Goal: Information Seeking & Learning: Learn about a topic

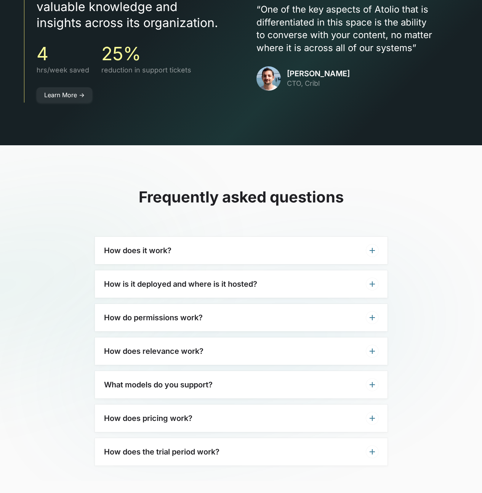
scroll to position [2118, 0]
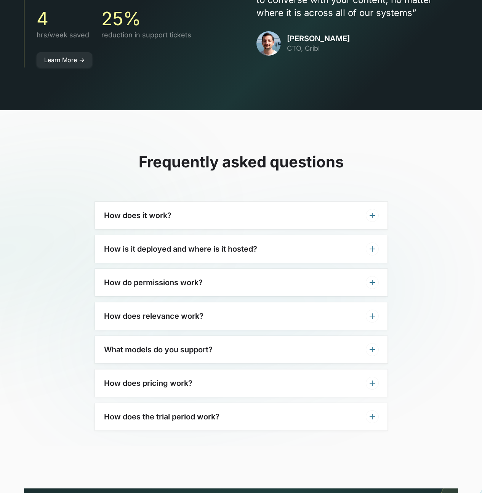
click at [141, 207] on div "How does it work?" at bounding box center [241, 215] width 293 height 27
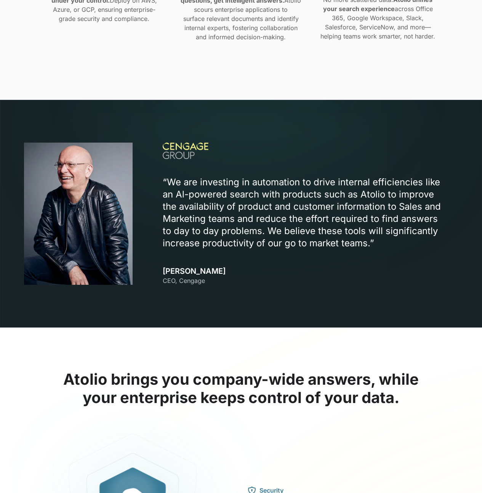
scroll to position [0, 0]
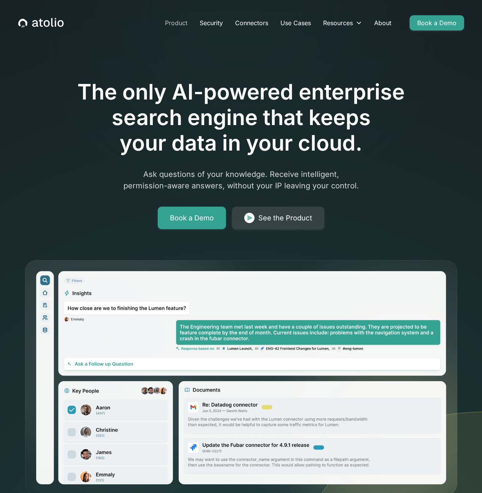
click at [181, 21] on link "Product" at bounding box center [176, 22] width 35 height 15
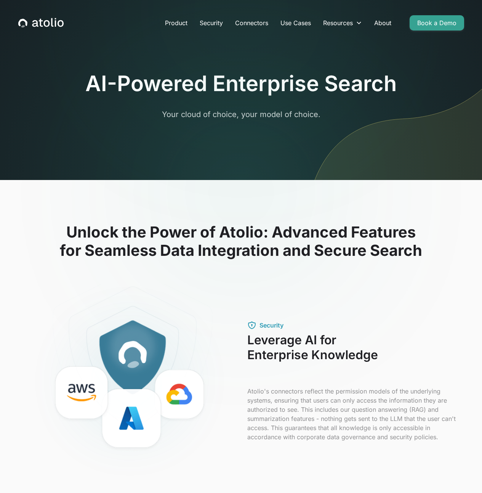
click at [232, 81] on h1 "AI-Powered Enterprise Search" at bounding box center [240, 84] width 311 height 26
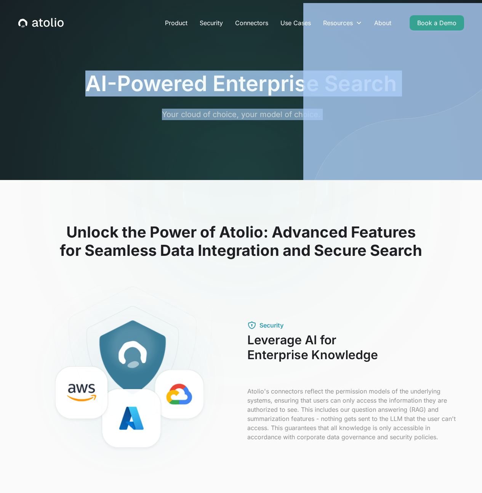
drag, startPoint x: 90, startPoint y: 85, endPoint x: 354, endPoint y: 90, distance: 264.3
click at [360, 92] on section "AI-Powered Enterprise Search Your cloud of choice, your model of choice." at bounding box center [241, 90] width 482 height 180
click at [328, 85] on img at bounding box center [392, 91] width 179 height 177
click at [232, 83] on h1 "AI-Powered Enterprise Search" at bounding box center [240, 84] width 311 height 26
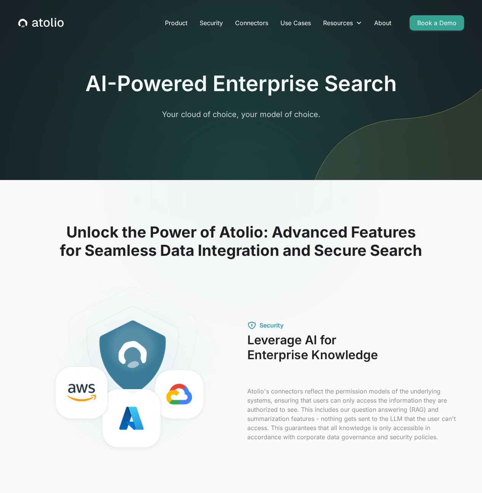
click at [217, 85] on h1 "AI-Powered Enterprise Search" at bounding box center [240, 84] width 311 height 26
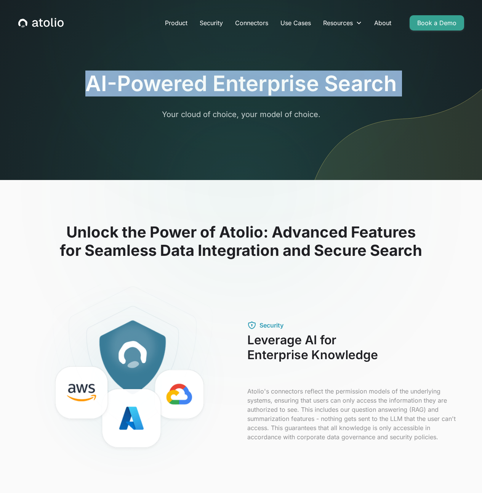
click at [217, 85] on h1 "AI-Powered Enterprise Search" at bounding box center [240, 84] width 311 height 26
click at [196, 85] on h1 "AI-Powered Enterprise Search" at bounding box center [240, 84] width 311 height 26
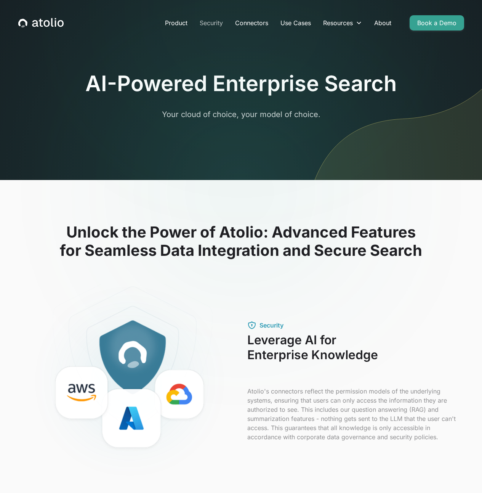
click at [211, 25] on link "Security" at bounding box center [211, 22] width 35 height 15
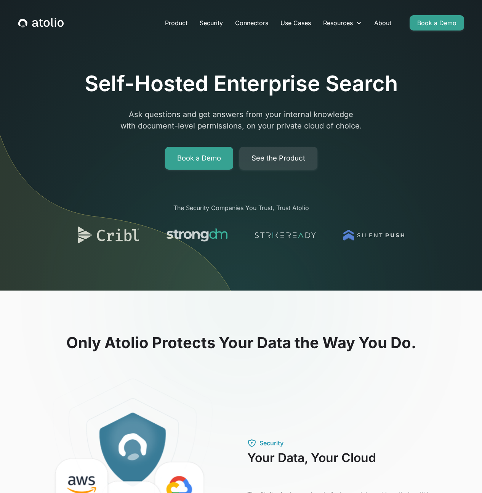
click at [71, 147] on img at bounding box center [123, 165] width 246 height 252
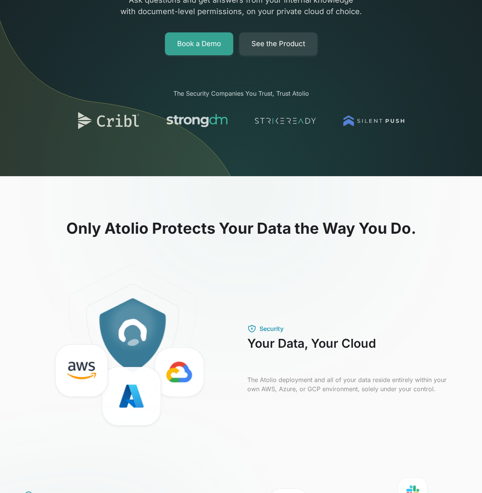
scroll to position [136, 0]
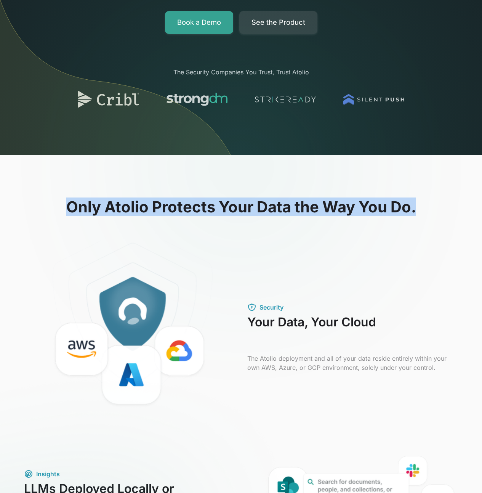
drag, startPoint x: 71, startPoint y: 208, endPoint x: 421, endPoint y: 212, distance: 350.0
click at [421, 212] on h2 "Only Atolio Protects Your Data the Way You Do." at bounding box center [241, 207] width 434 height 18
click at [376, 208] on h2 "Only Atolio Protects Your Data the Way You Do." at bounding box center [241, 207] width 434 height 18
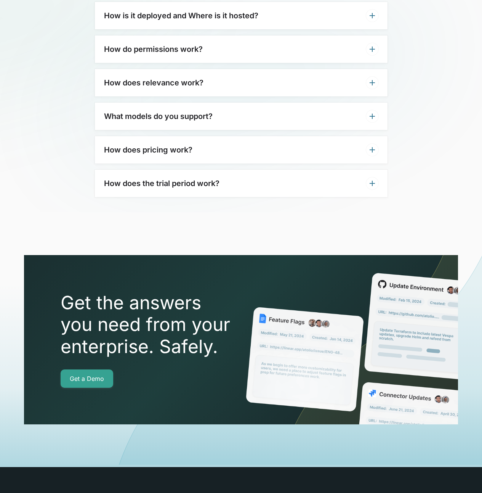
scroll to position [1635, 0]
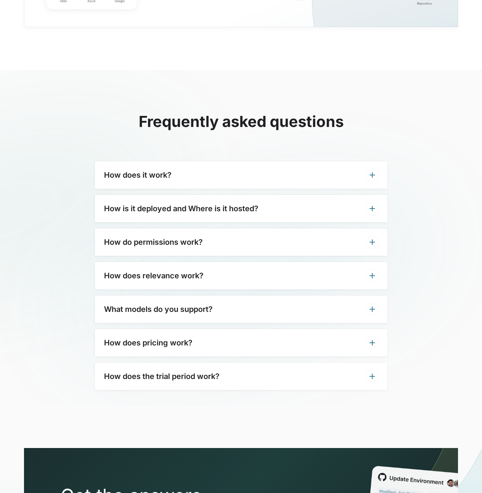
click at [169, 305] on h3 "What models do you support?" at bounding box center [158, 309] width 109 height 9
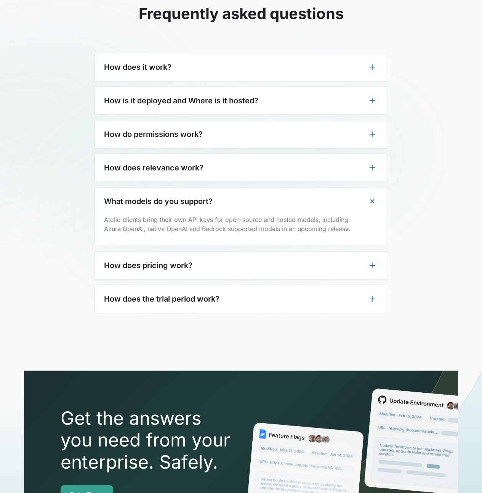
scroll to position [1755, 0]
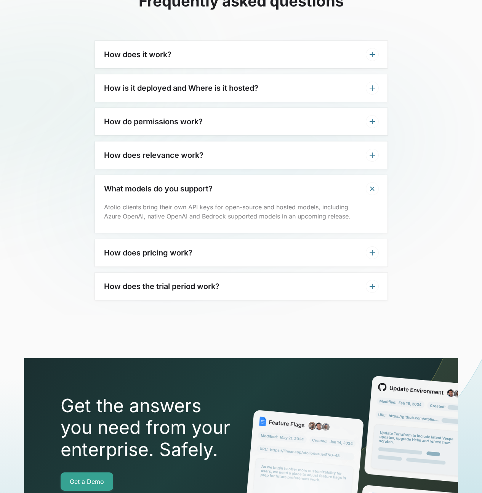
click at [159, 258] on div "How does pricing work?" at bounding box center [241, 252] width 293 height 27
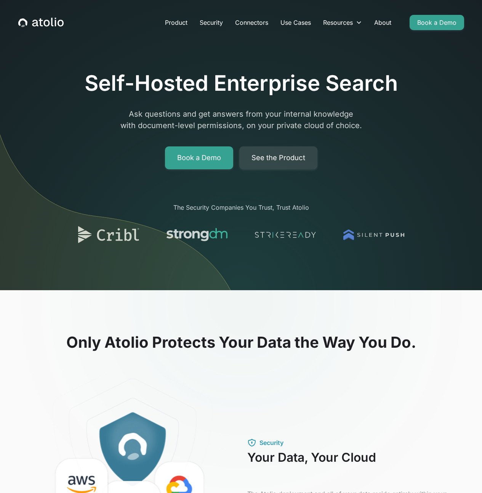
scroll to position [0, 0]
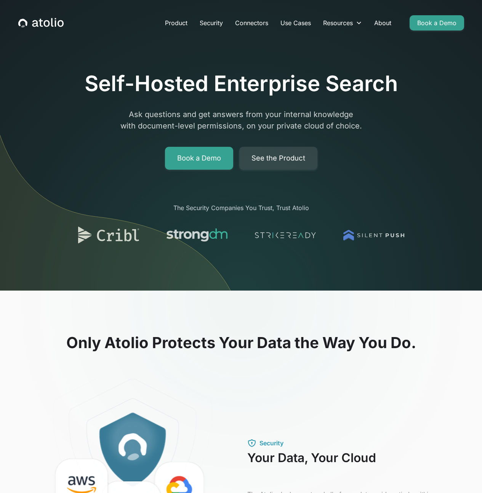
click at [51, 23] on icon "home" at bounding box center [52, 22] width 2 height 9
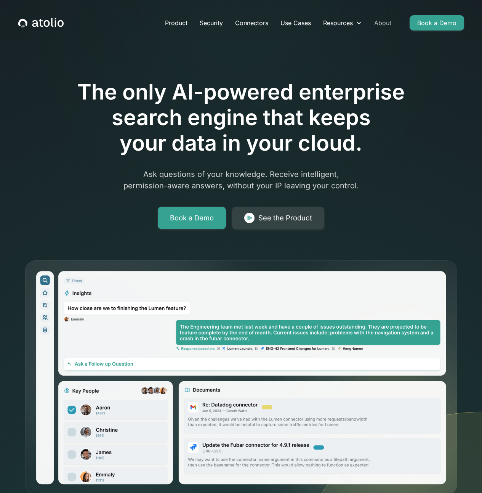
click at [381, 21] on link "About" at bounding box center [382, 22] width 29 height 15
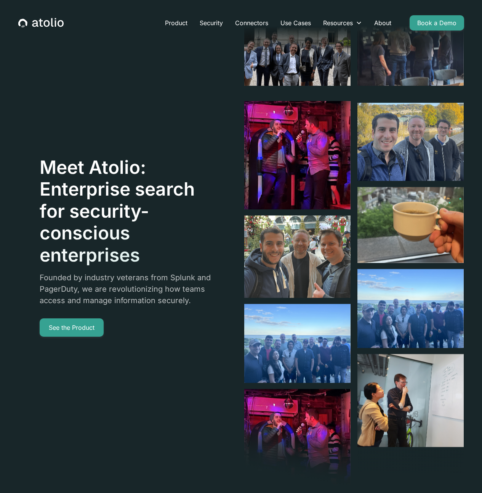
click at [50, 26] on icon "home" at bounding box center [40, 23] width 45 height 10
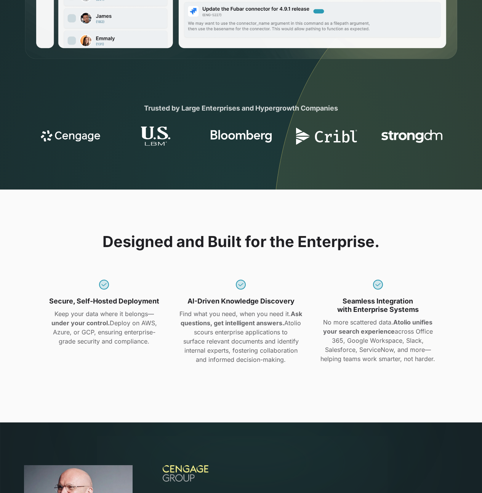
scroll to position [491, 0]
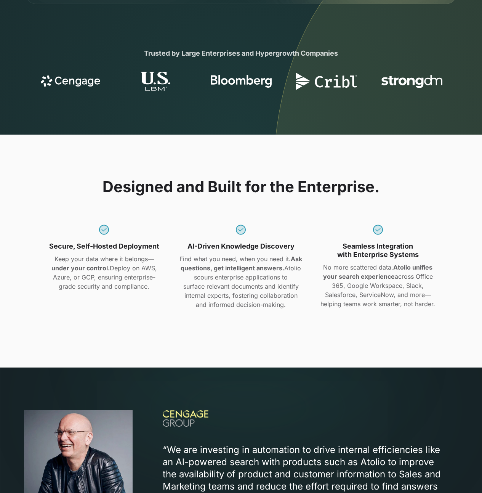
click at [79, 79] on img at bounding box center [70, 81] width 61 height 21
click at [73, 116] on section "Trusted by Large Enterprises and Hypergrowth Companies" at bounding box center [241, 69] width 482 height 129
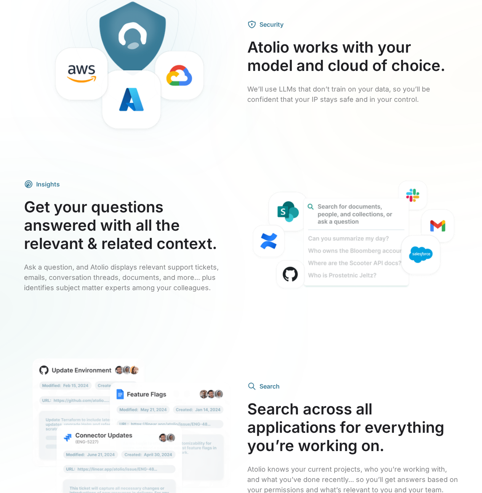
scroll to position [1334, 0]
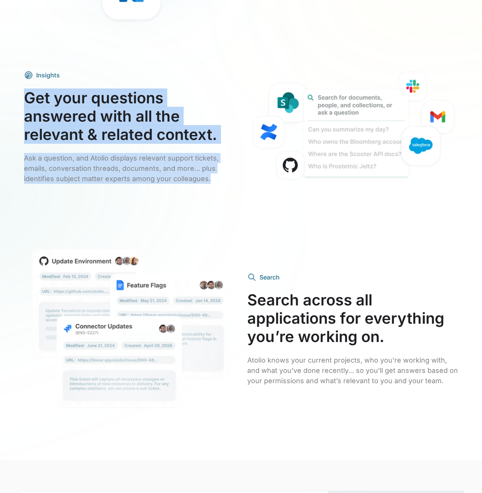
drag, startPoint x: 25, startPoint y: 95, endPoint x: 223, endPoint y: 177, distance: 214.0
click at [223, 177] on div "Insights Get your questions answered with all the relevant & related context. A…" at bounding box center [129, 127] width 211 height 113
click at [217, 187] on div "Insights Get your questions answered with all the relevant & related context. A…" at bounding box center [241, 146] width 434 height 154
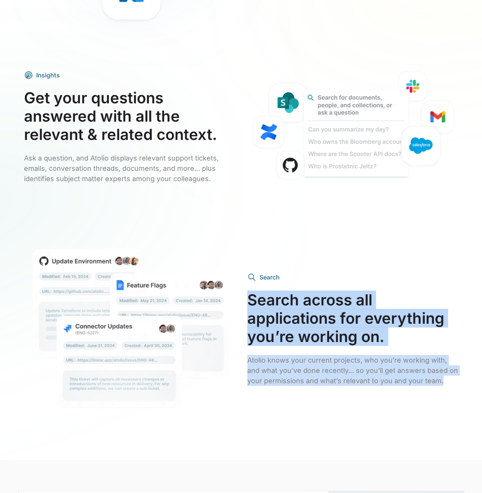
drag, startPoint x: 249, startPoint y: 299, endPoint x: 448, endPoint y: 383, distance: 215.8
click at [448, 383] on div "Search Search across all applications for everything you’re working on. Atolio …" at bounding box center [352, 329] width 211 height 113
click at [429, 381] on p "Atolio knows your current projects, who you’re working with, and what you’ve do…" at bounding box center [352, 370] width 211 height 31
drag, startPoint x: 430, startPoint y: 381, endPoint x: 249, endPoint y: 298, distance: 199.3
click at [249, 298] on div "Search Search across all applications for everything you’re working on. Atolio …" at bounding box center [352, 329] width 211 height 113
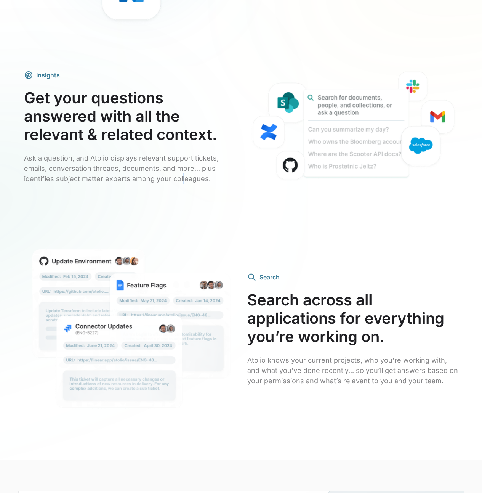
click at [181, 182] on p "Ask a question, and Atolio displays relevant support tickets, emails, conversat…" at bounding box center [129, 168] width 211 height 31
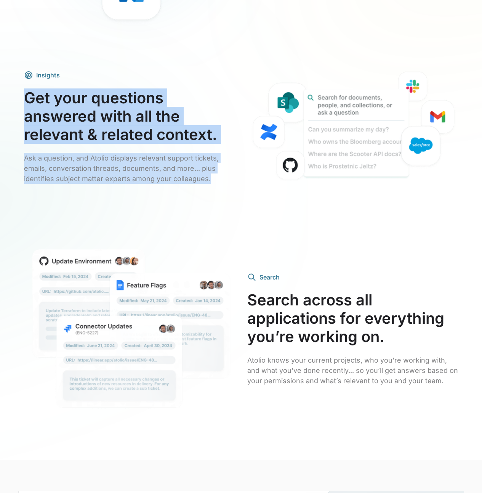
drag, startPoint x: 210, startPoint y: 181, endPoint x: -8, endPoint y: 97, distance: 233.7
click at [63, 107] on h3 "Get your questions answered with all the relevant & related context." at bounding box center [129, 116] width 211 height 55
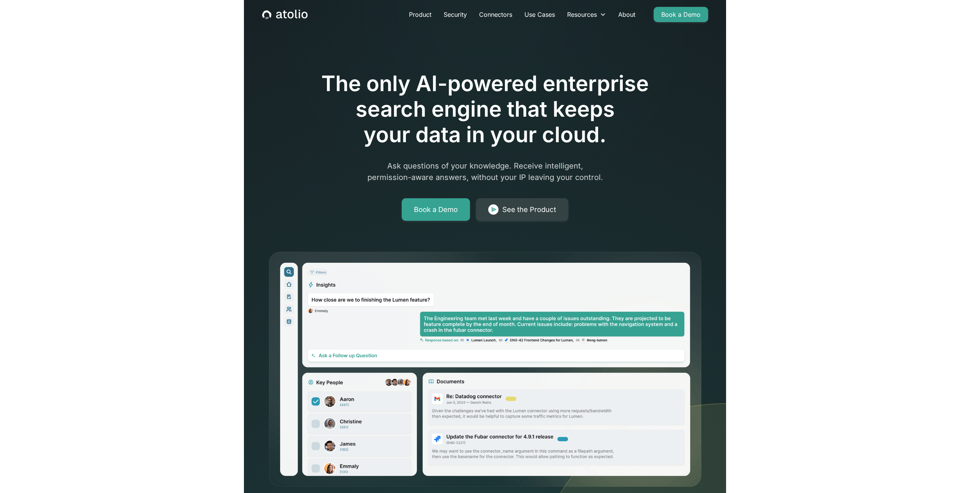
scroll to position [0, 0]
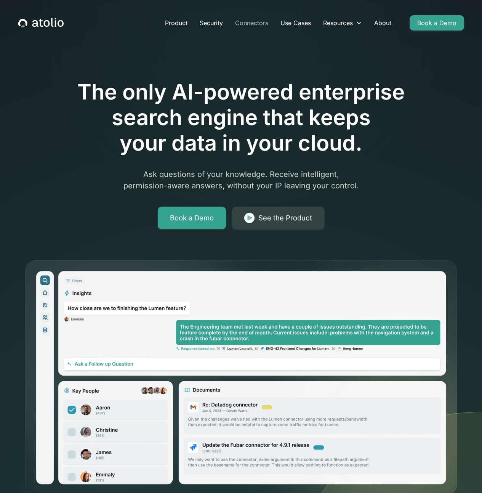
click at [254, 23] on link "Connectors" at bounding box center [251, 22] width 45 height 15
click at [177, 19] on link "Product" at bounding box center [176, 22] width 35 height 15
